Goal: Information Seeking & Learning: Compare options

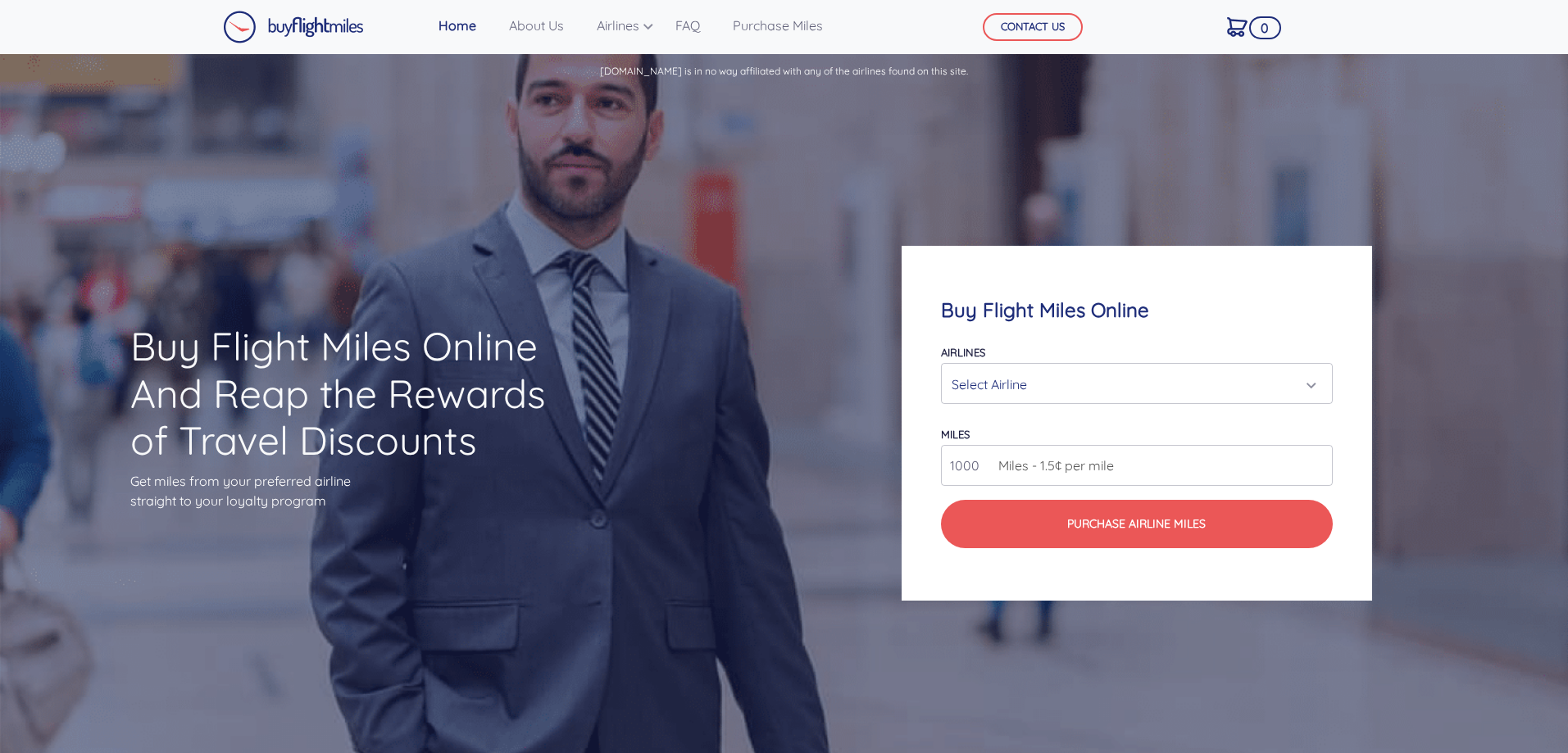
click at [1314, 377] on div "Select Airline" at bounding box center [1136, 384] width 369 height 31
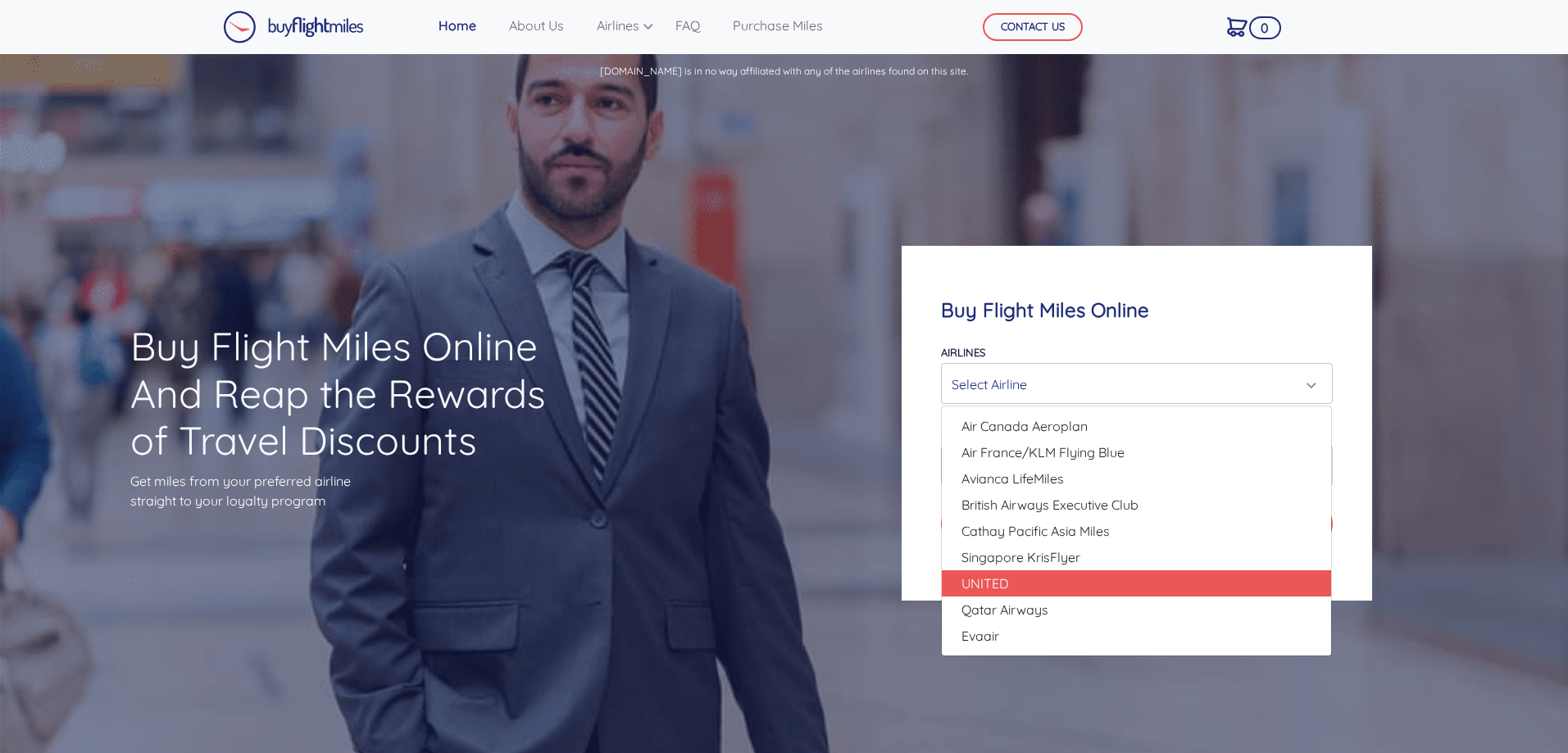
click at [990, 595] on link "UNITED" at bounding box center [1136, 584] width 389 height 27
select select "UNITED"
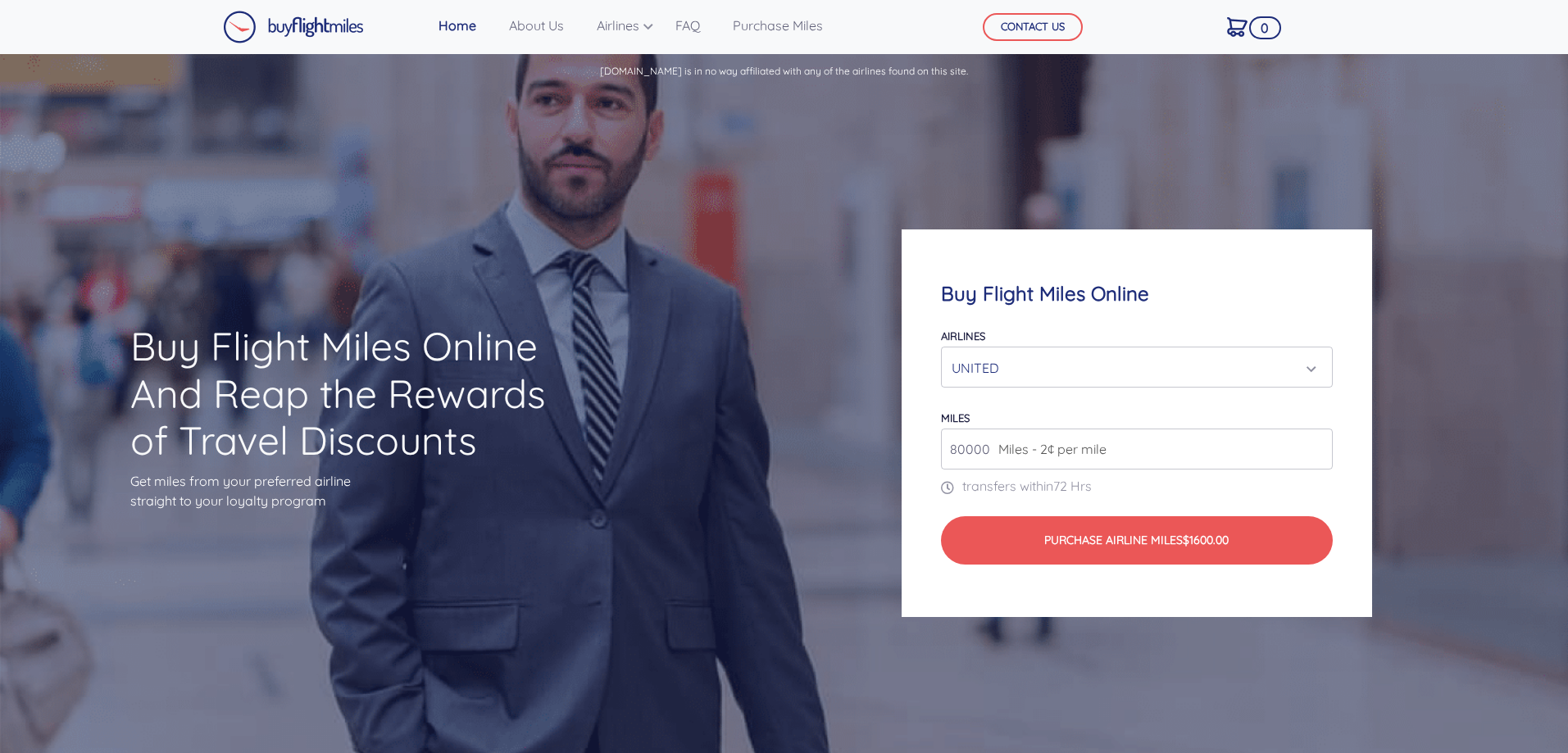
click at [1225, 456] on input "80000" at bounding box center [1136, 449] width 391 height 41
click at [1318, 445] on input "81000" at bounding box center [1136, 449] width 391 height 41
click at [1318, 446] on input "182000" at bounding box center [1136, 449] width 391 height 41
click at [1319, 463] on input "182000" at bounding box center [1136, 449] width 391 height 41
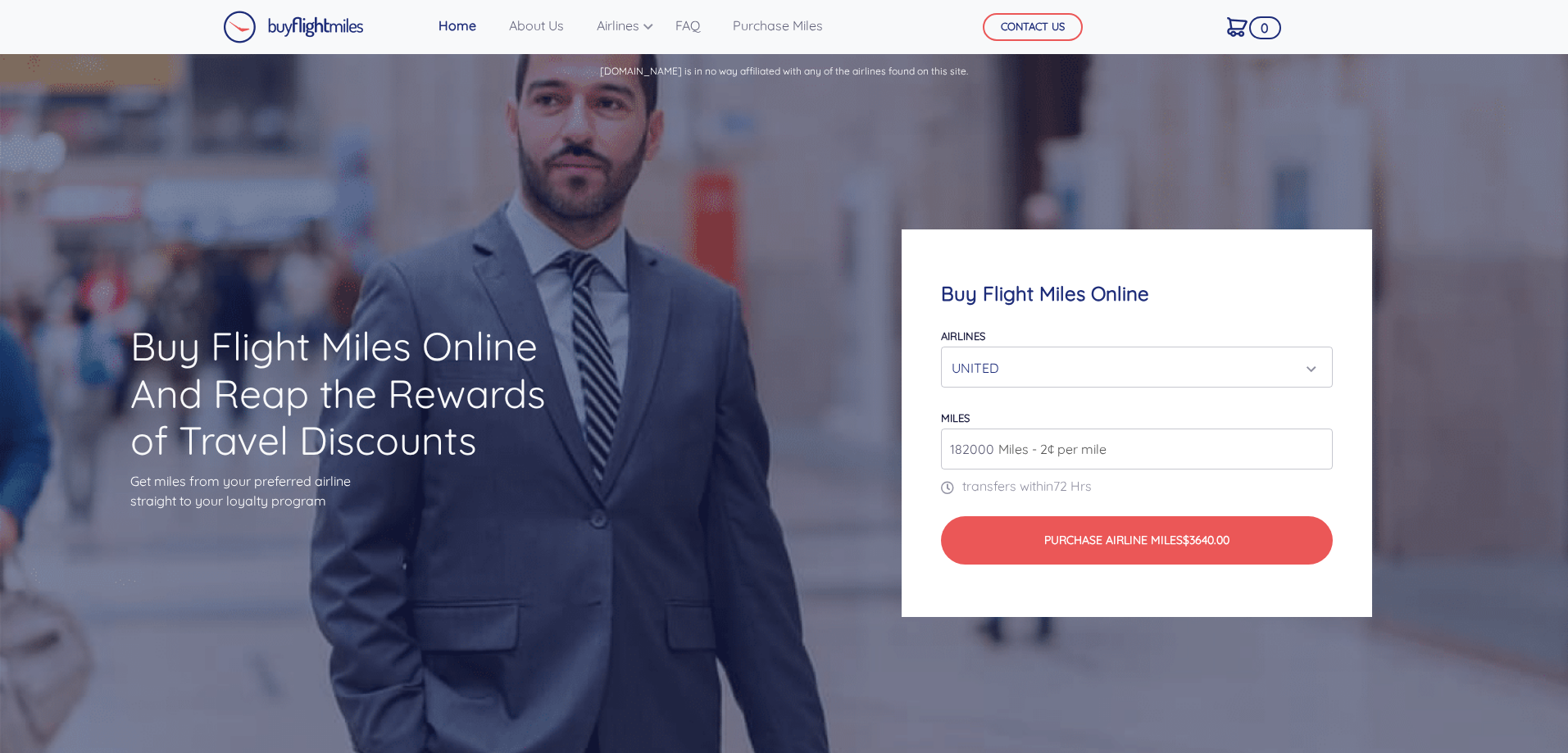
click at [1319, 463] on input "182000" at bounding box center [1136, 449] width 391 height 41
click at [1319, 451] on input "148000" at bounding box center [1136, 449] width 391 height 41
click at [1319, 451] on input "107000" at bounding box center [1136, 449] width 391 height 41
click at [1319, 451] on input "95000" at bounding box center [1136, 449] width 391 height 41
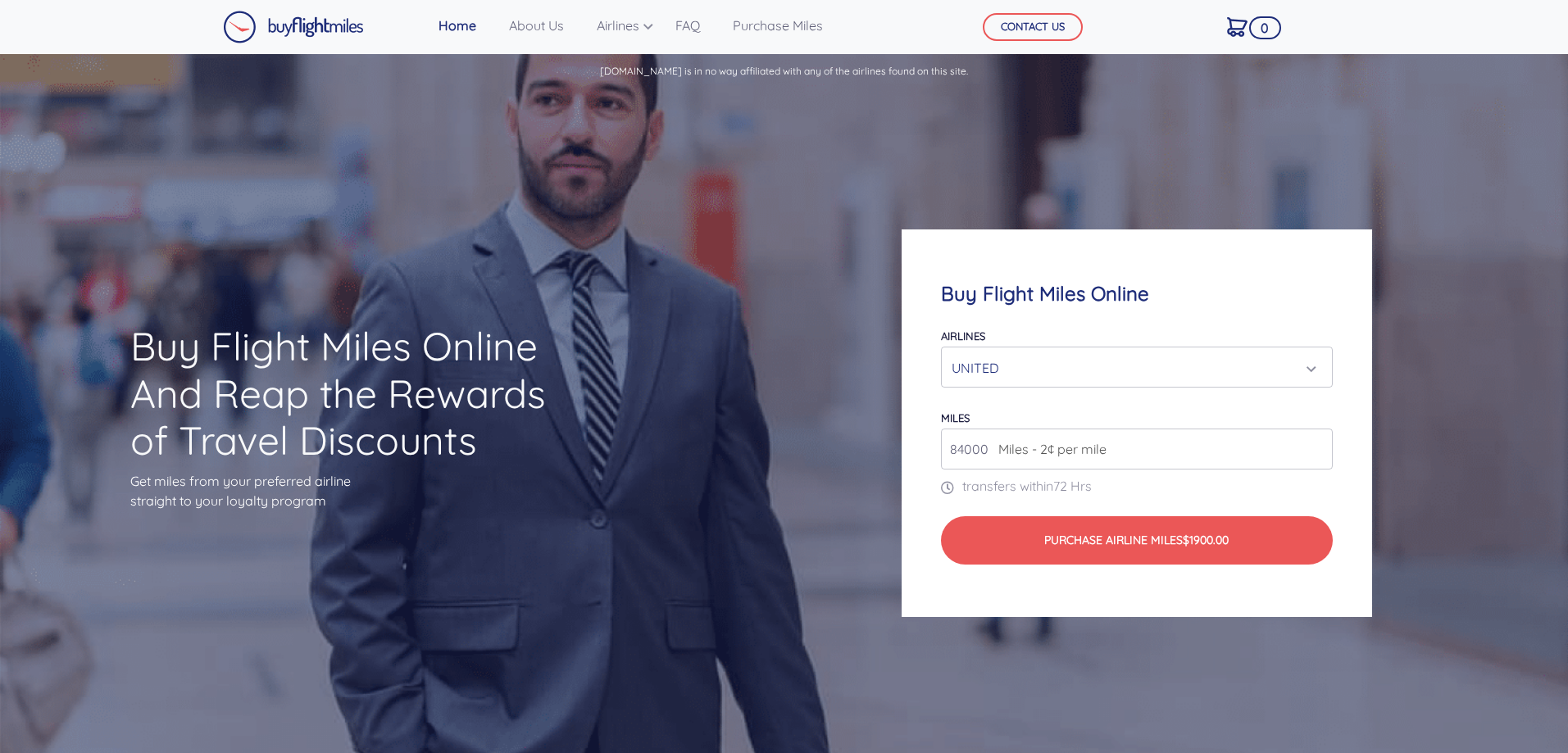
click at [1319, 451] on input "84000" at bounding box center [1136, 449] width 391 height 41
type input "80000"
click at [1319, 451] on input "80000" at bounding box center [1136, 449] width 391 height 41
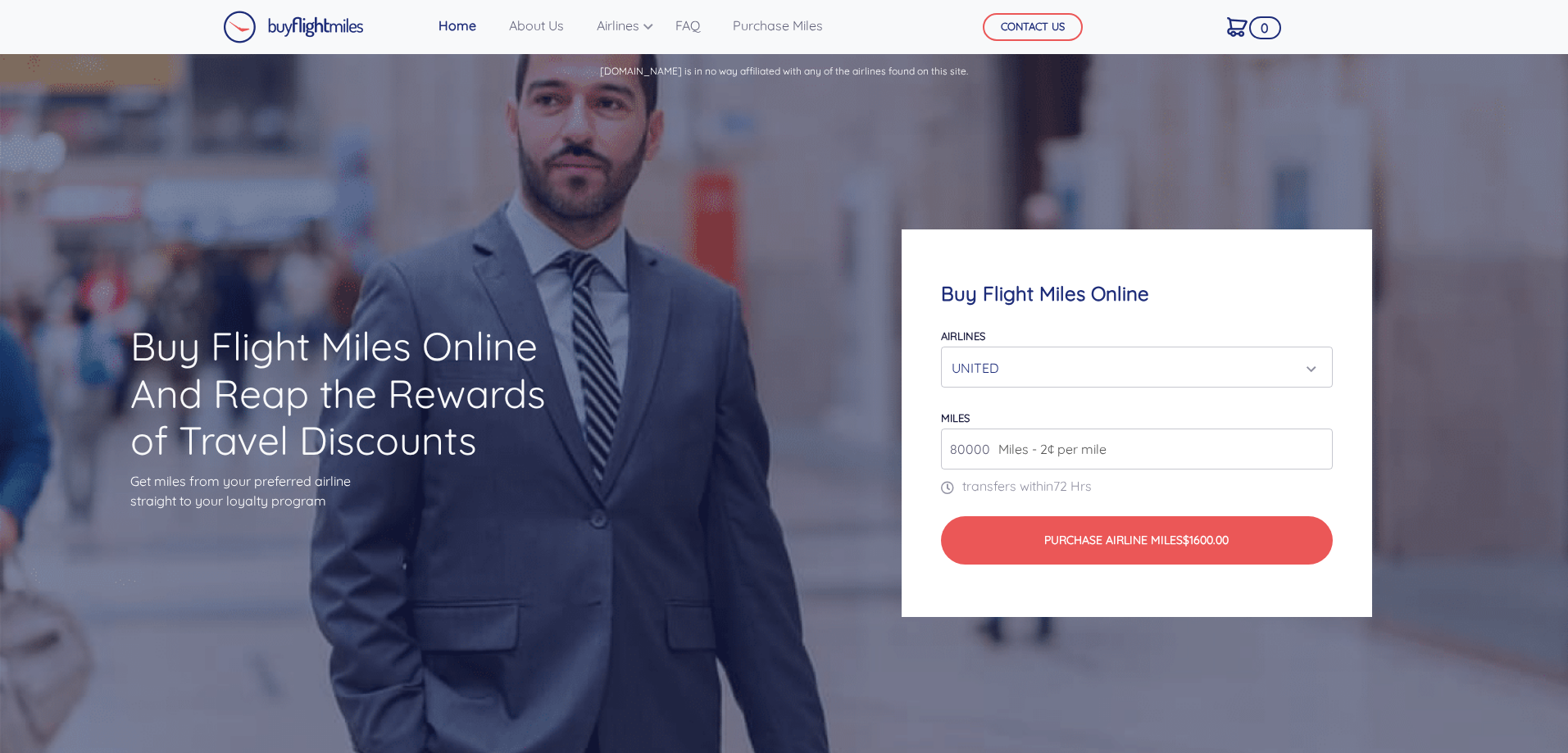
click at [1013, 613] on div "Buy Flight Miles Online Airlines Air Canada Aeroplan Air France/KLM Flying Blue…" at bounding box center [1136, 423] width 470 height 388
click at [1298, 378] on div "UNITED" at bounding box center [1131, 368] width 360 height 31
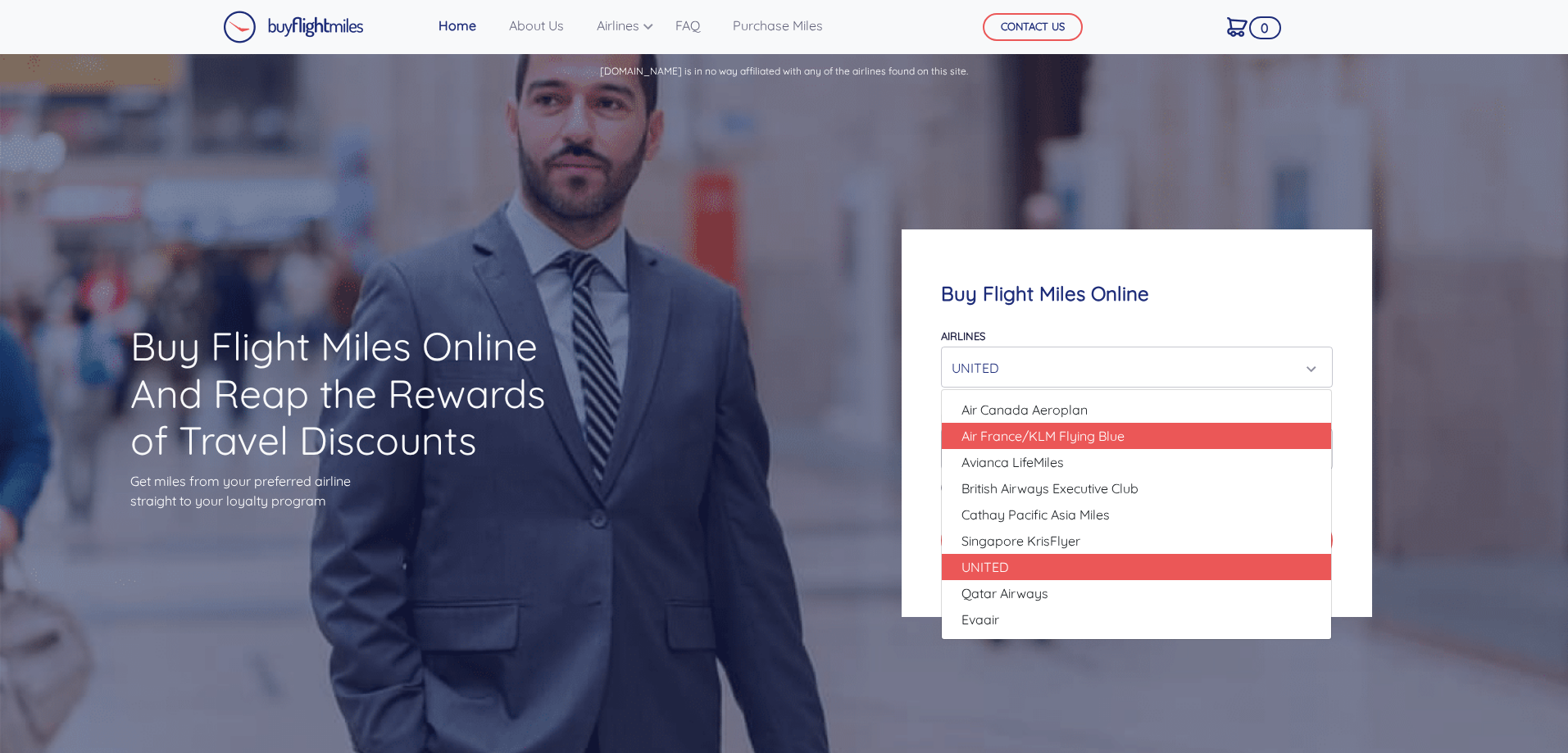
click at [1122, 440] on span "Air France/KLM Flying Blue" at bounding box center [1043, 436] width 163 height 20
select select "Air France/KLM Flying Blue"
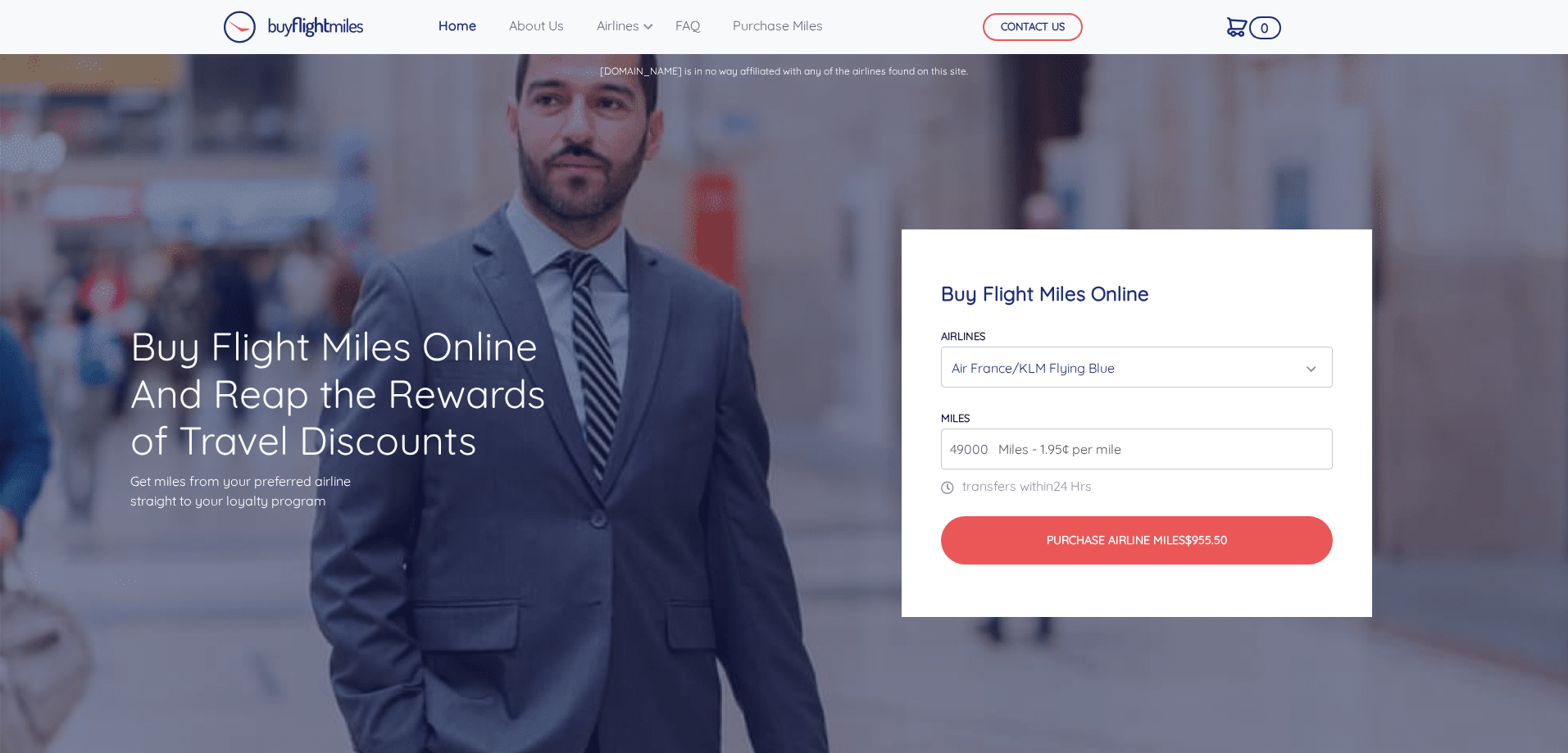
click at [1319, 456] on input "49000" at bounding box center [1136, 449] width 391 height 41
click at [1318, 455] on input "49000" at bounding box center [1136, 449] width 391 height 41
click at [1314, 443] on input "124000" at bounding box center [1136, 449] width 391 height 41
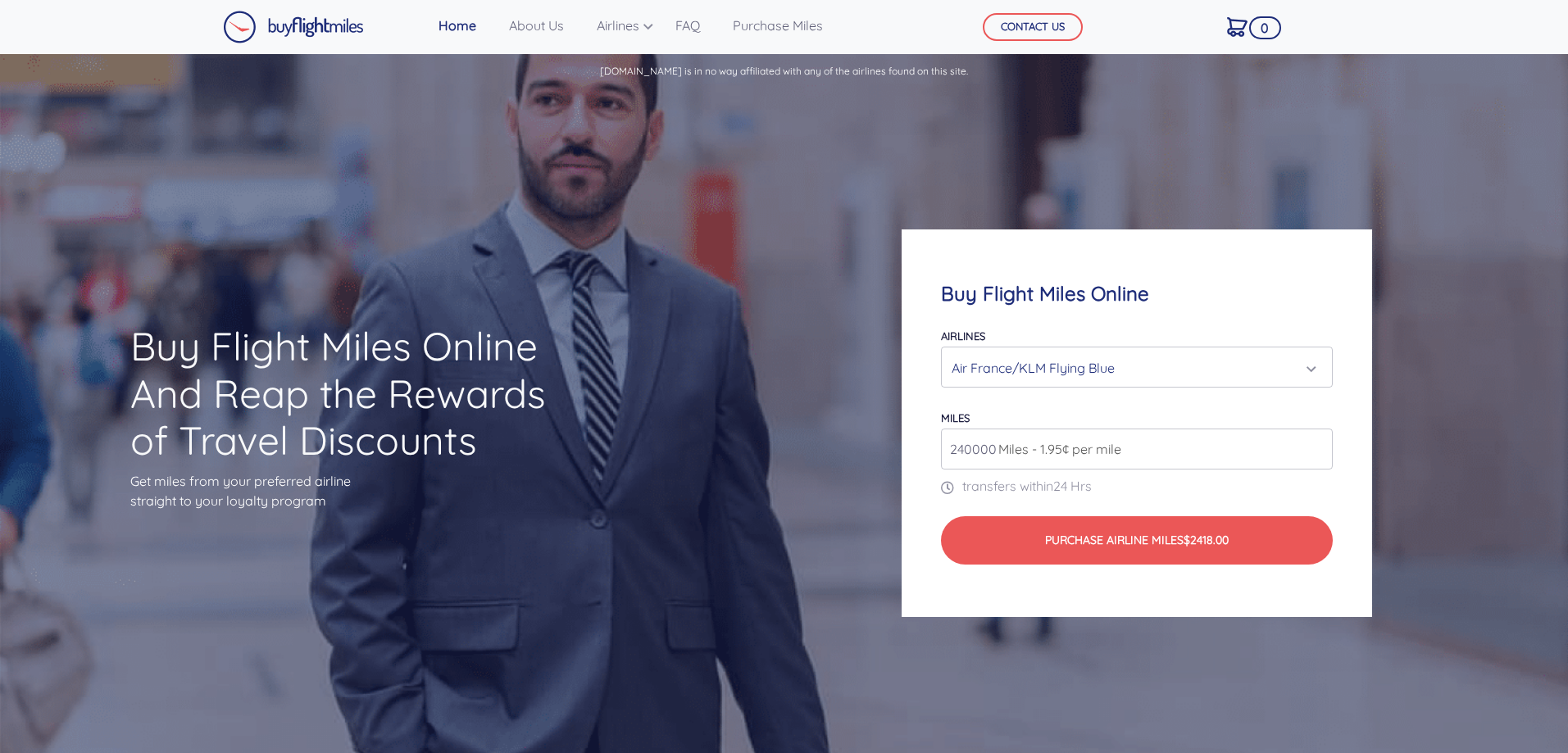
type input "240000"
click at [1314, 443] on input "240000" at bounding box center [1136, 449] width 391 height 41
click at [1305, 378] on div "Air France/KLM Flying Blue" at bounding box center [1131, 368] width 360 height 31
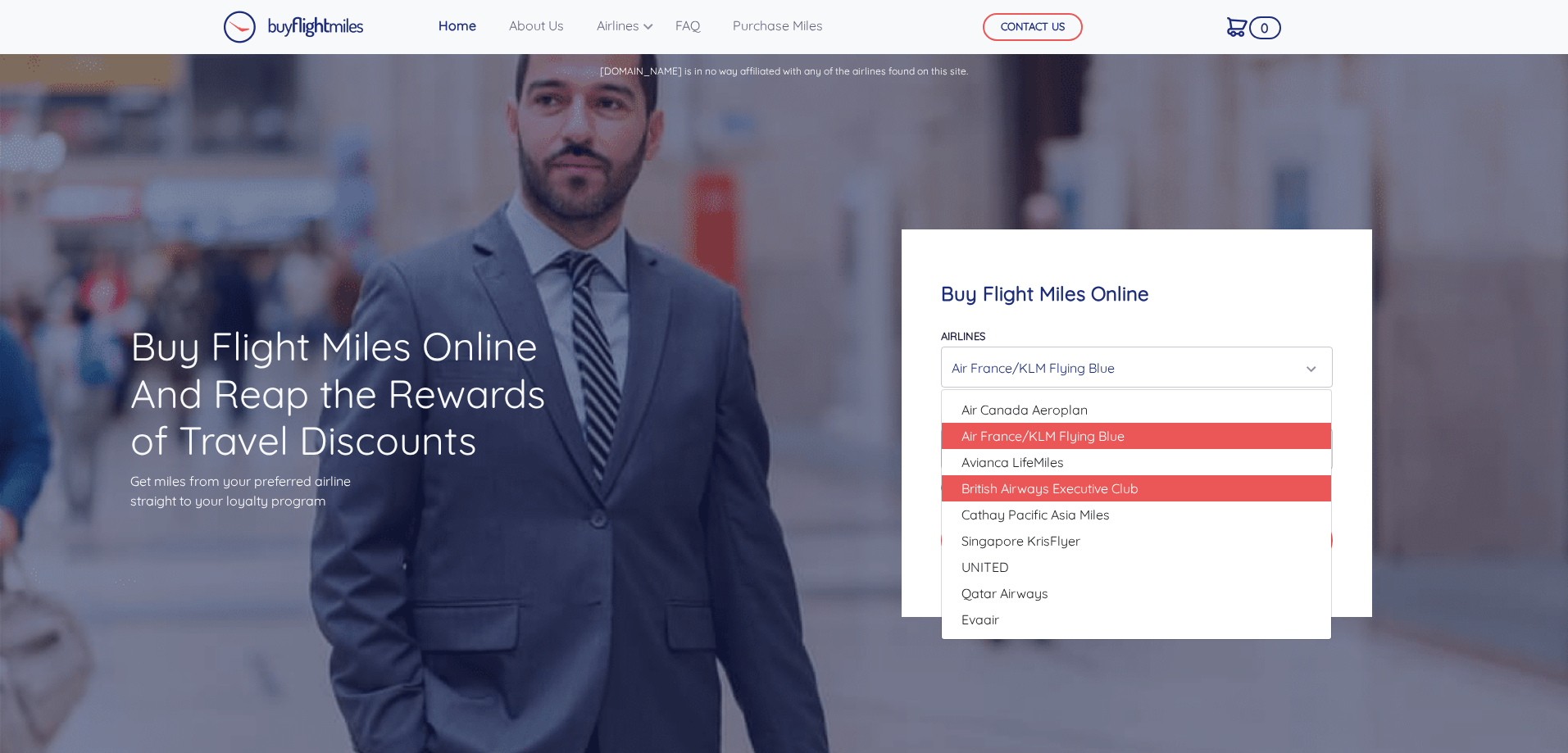
click at [1160, 489] on link "British Airways Executive Club" at bounding box center [1136, 488] width 389 height 27
select select "British Airways Executive Club"
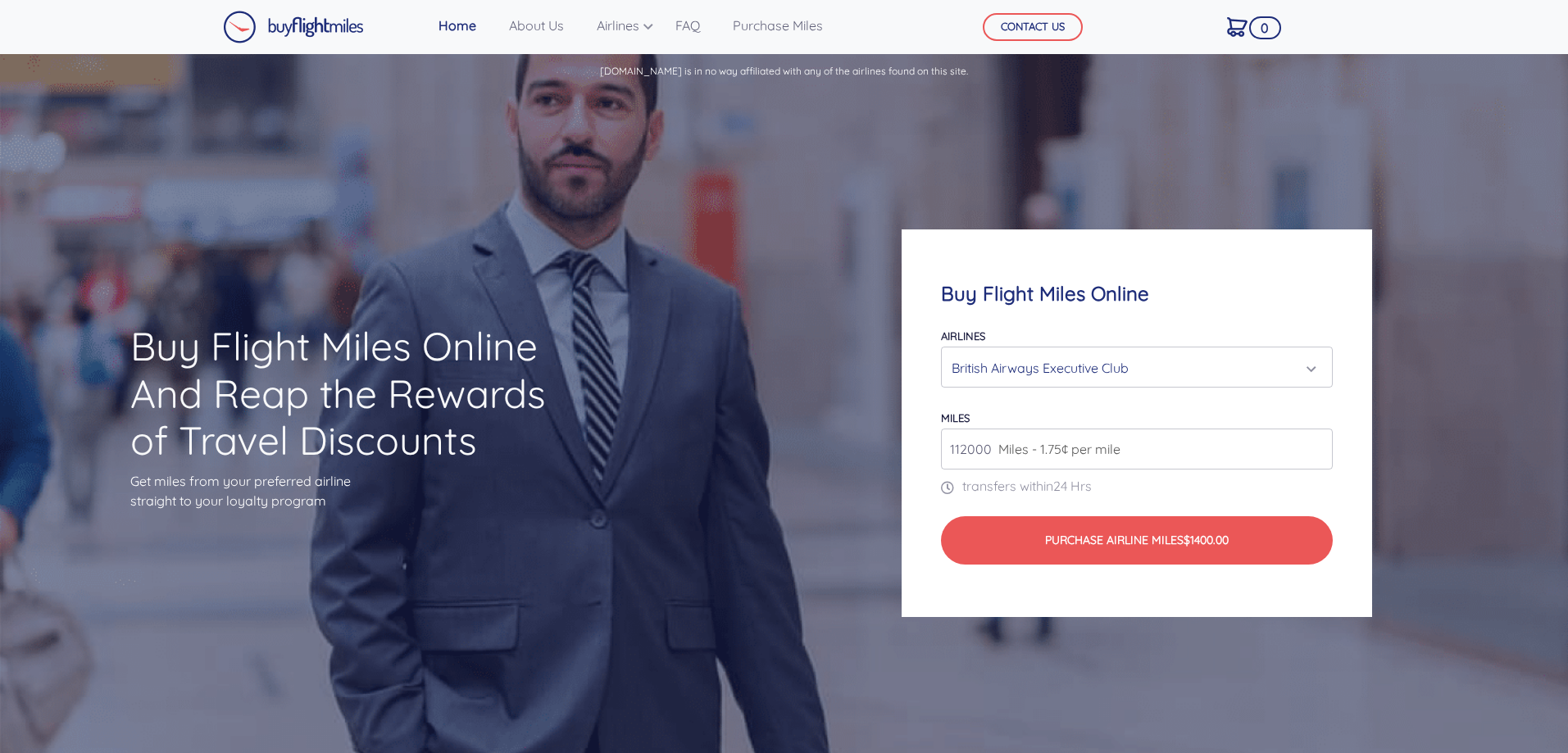
type input "112000"
click at [1316, 442] on input "112000" at bounding box center [1136, 449] width 391 height 41
click at [1293, 372] on div "British Airways Executive Club" at bounding box center [1131, 368] width 360 height 31
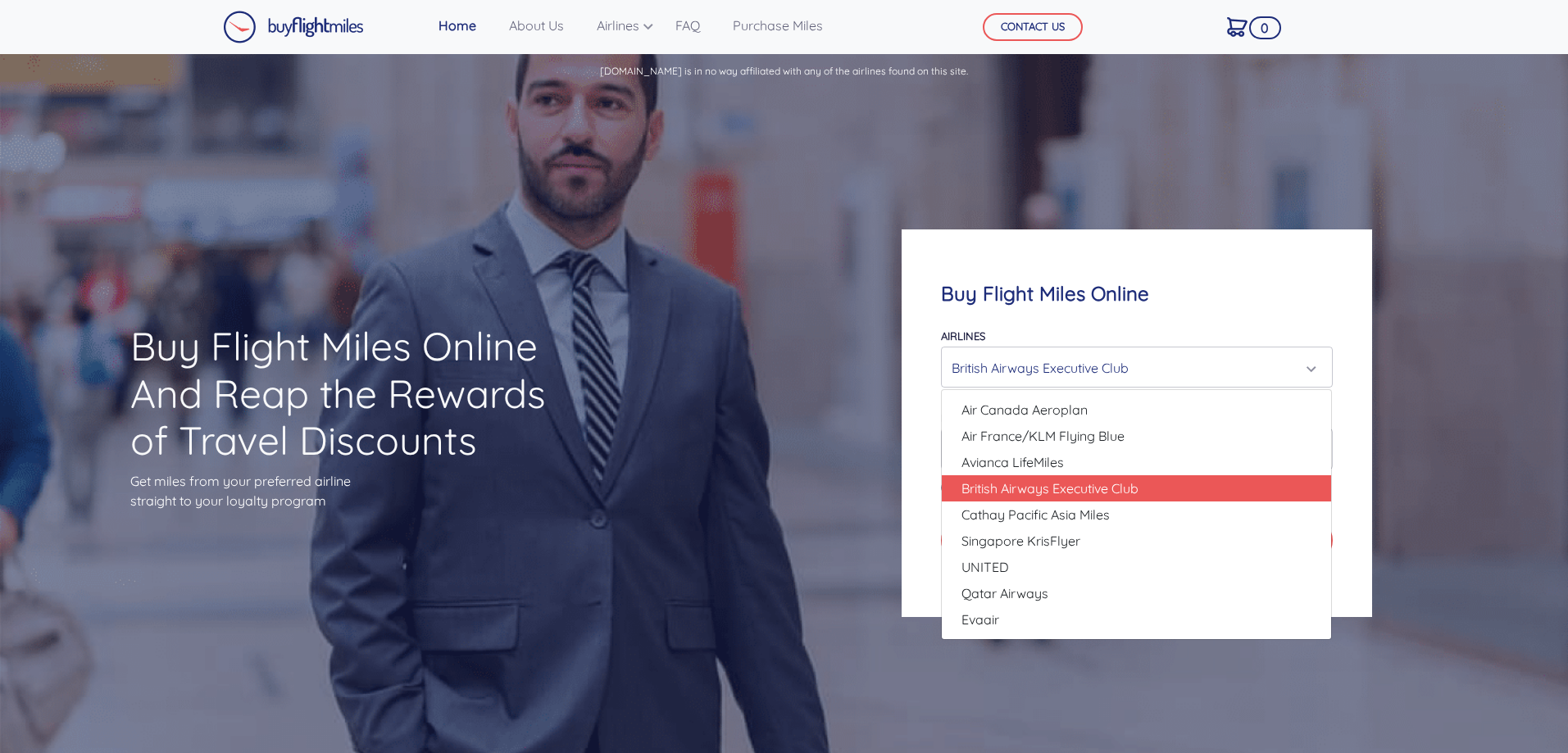
click at [856, 157] on div "Buy Flight Miles Online Airlines Air Canada Aeroplan Air France/KLM Flying Blue…" at bounding box center [1136, 424] width 627 height 545
